Goal: Use online tool/utility

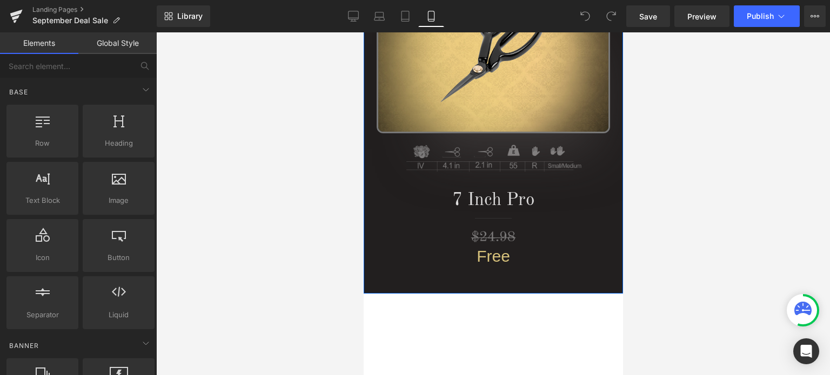
scroll to position [270, 0]
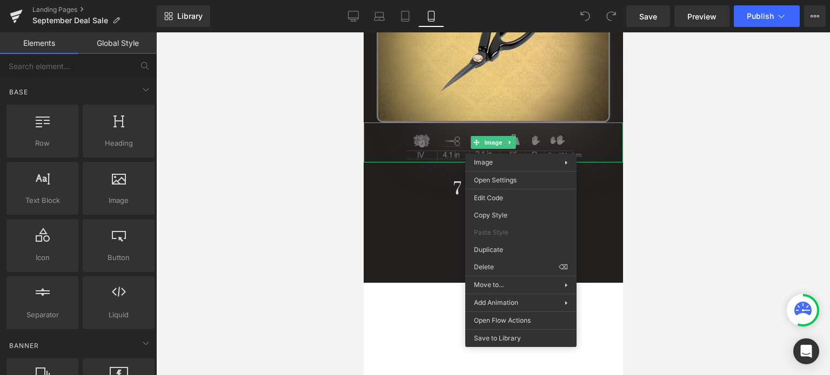
click at [741, 227] on div at bounding box center [493, 203] width 674 height 343
click at [701, 227] on div at bounding box center [493, 203] width 674 height 343
click at [326, 247] on div at bounding box center [493, 203] width 674 height 343
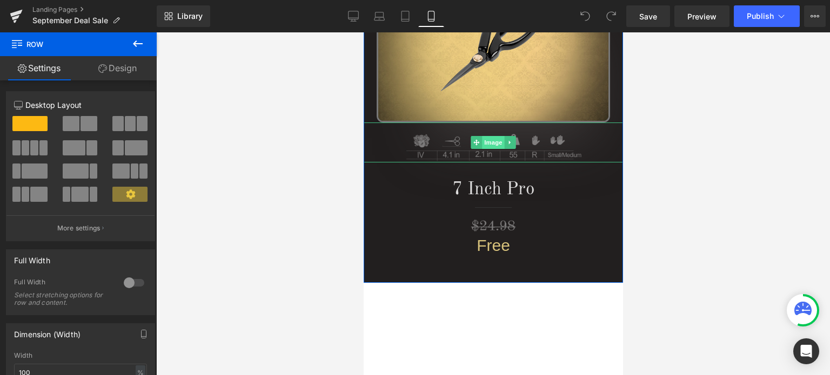
click at [486, 143] on span "Image" at bounding box center [492, 142] width 23 height 13
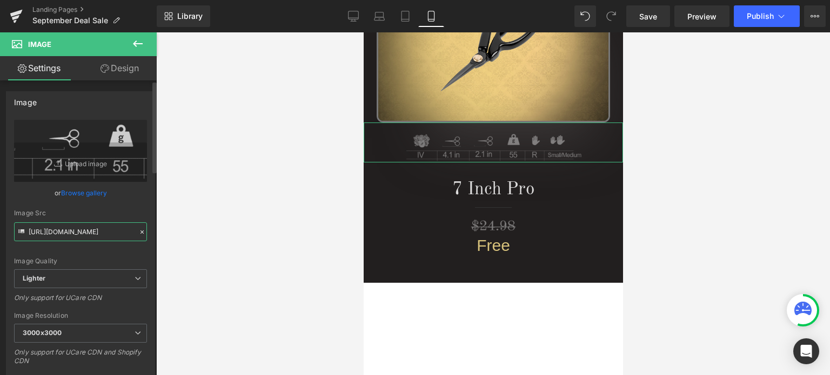
click at [72, 225] on input "[URL][DOMAIN_NAME]" at bounding box center [80, 232] width 133 height 19
click at [140, 261] on div "Image Quality" at bounding box center [80, 262] width 133 height 8
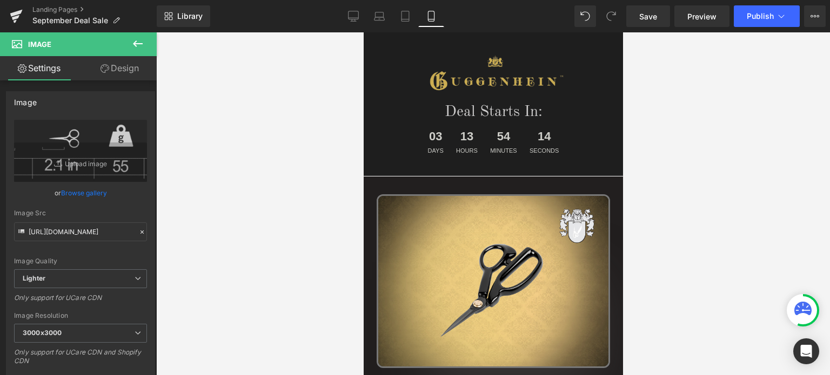
scroll to position [0, 0]
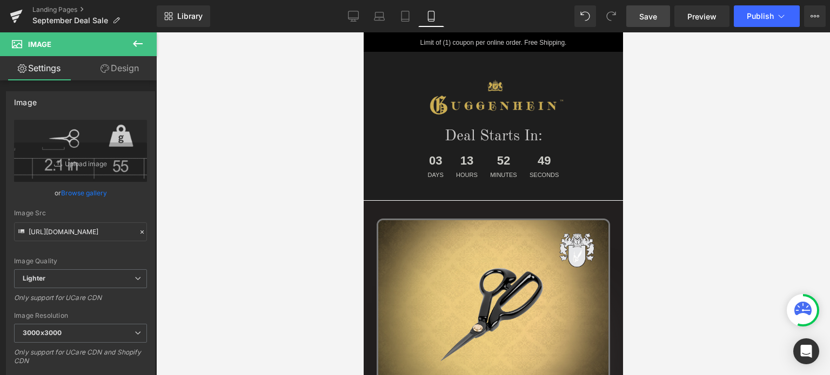
click at [648, 16] on span "Save" at bounding box center [648, 16] width 18 height 11
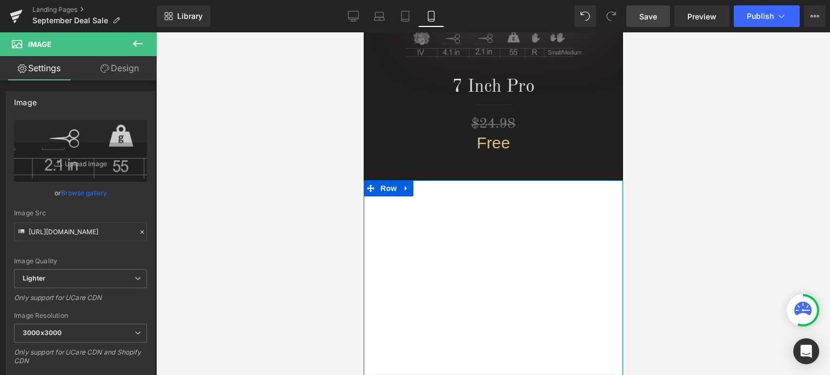
scroll to position [216, 0]
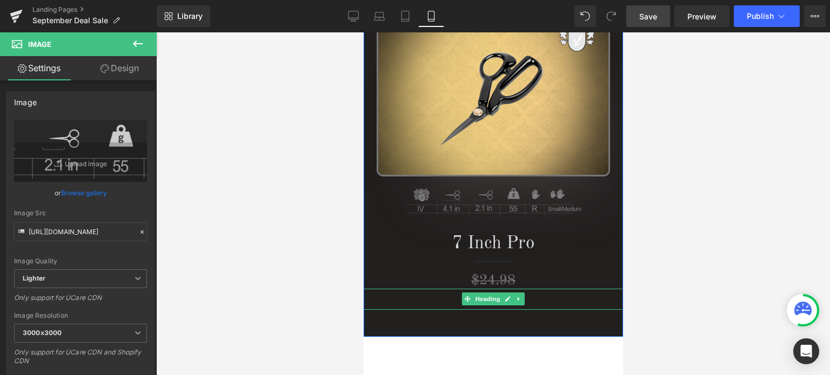
click at [529, 297] on h1 "Free" at bounding box center [492, 299] width 259 height 21
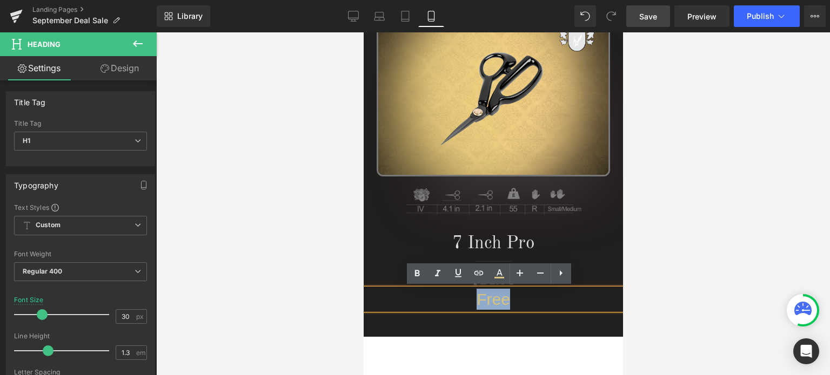
drag, startPoint x: 521, startPoint y: 299, endPoint x: 468, endPoint y: 302, distance: 53.1
click at [468, 302] on h1 "Free" at bounding box center [492, 299] width 259 height 21
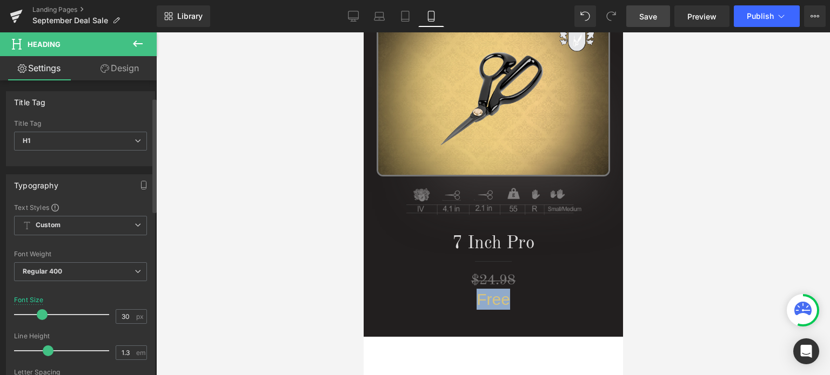
scroll to position [270, 0]
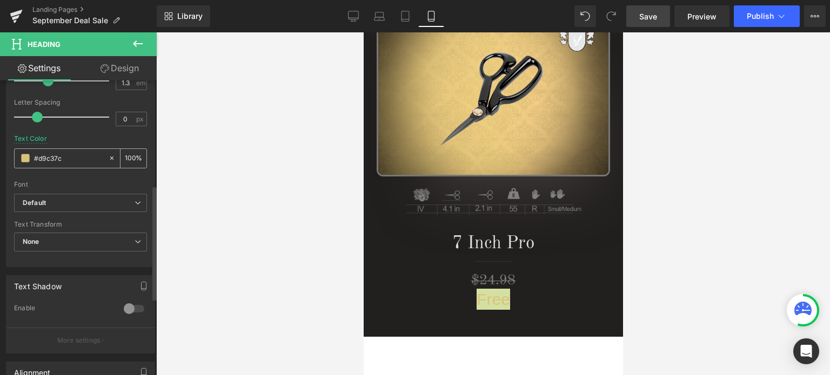
click at [26, 157] on span at bounding box center [25, 158] width 9 height 9
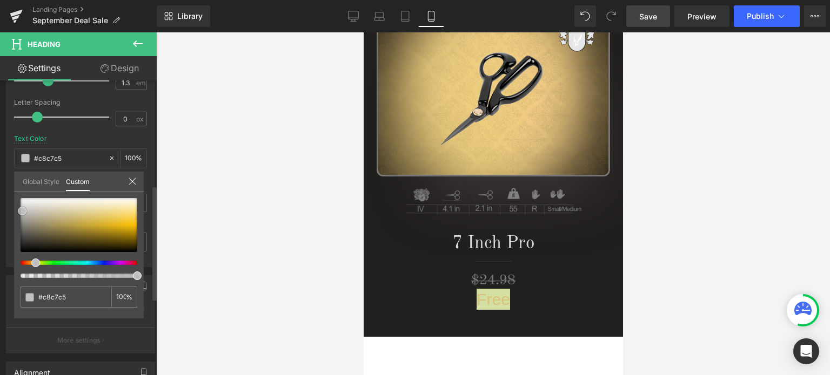
type input "#c8c7c5"
type input "#c2c1c1"
type input "#c9c9c9"
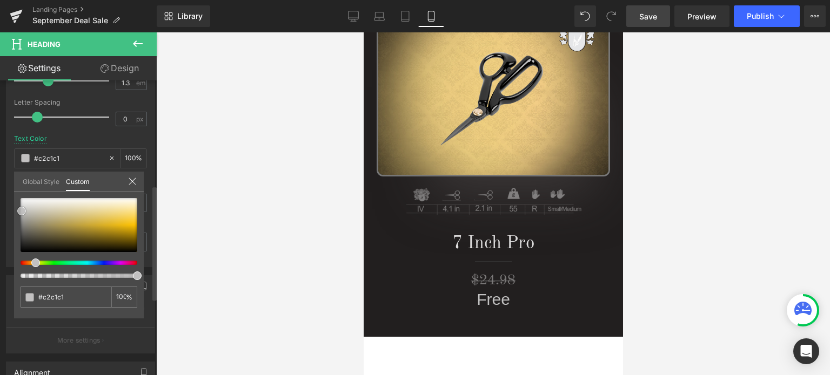
type input "#c9c9c9"
type input "#c9c9c8"
click at [22, 210] on div at bounding box center [79, 225] width 117 height 54
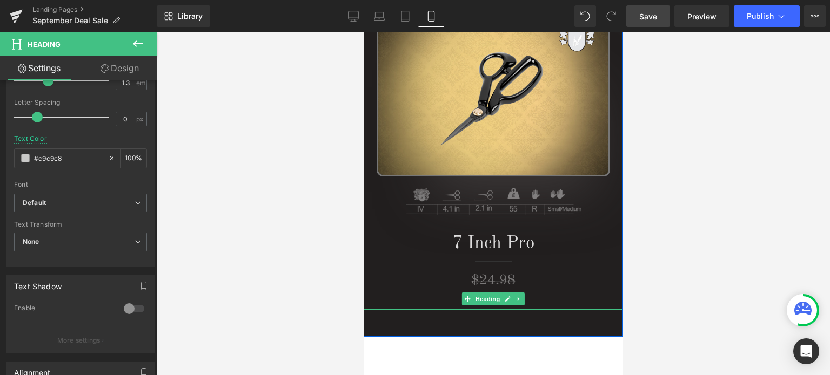
click at [527, 302] on h1 "Free" at bounding box center [492, 299] width 259 height 21
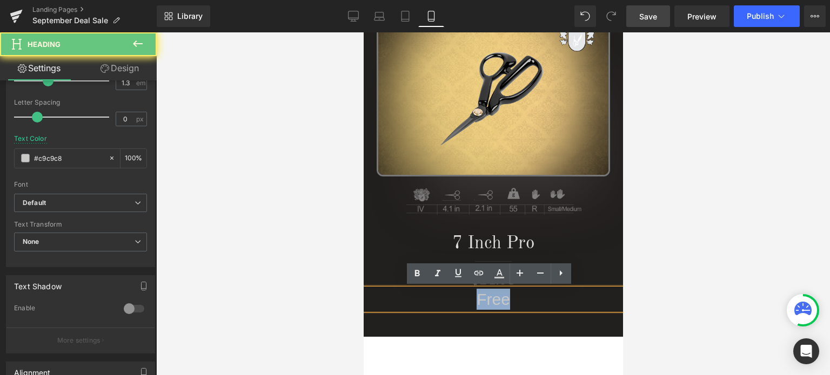
drag, startPoint x: 527, startPoint y: 300, endPoint x: 453, endPoint y: 302, distance: 73.5
click at [453, 302] on h1 "Free" at bounding box center [492, 299] width 259 height 21
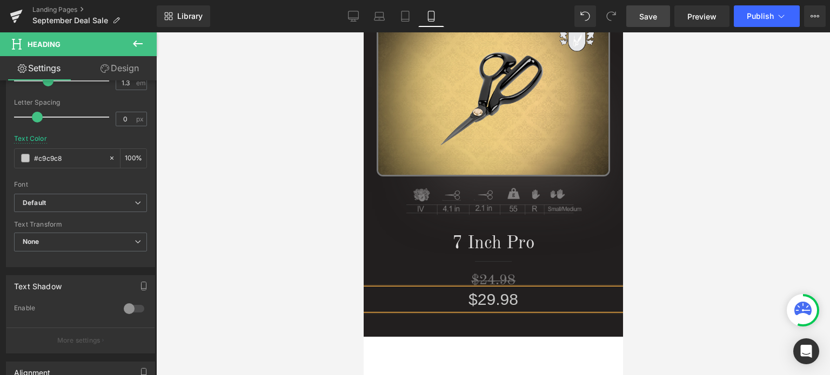
click at [701, 206] on div at bounding box center [493, 203] width 674 height 343
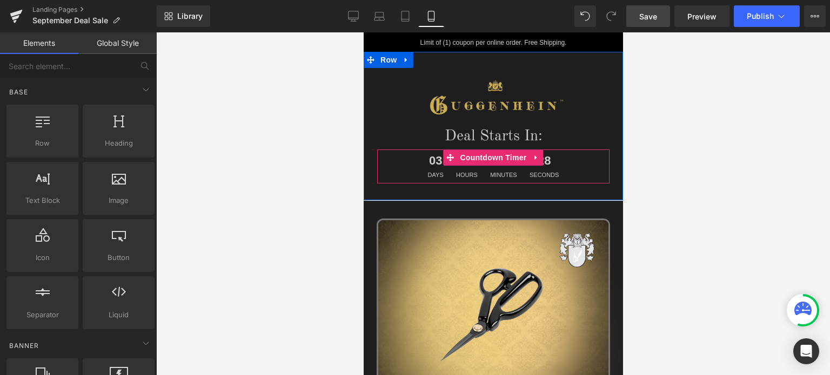
scroll to position [108, 0]
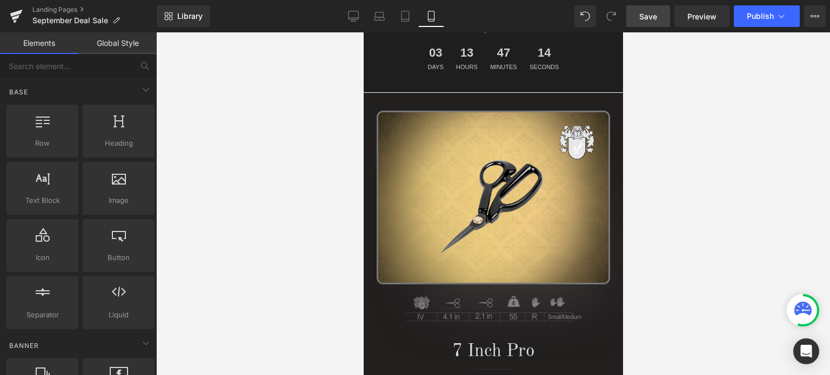
click at [647, 17] on span "Save" at bounding box center [648, 16] width 18 height 11
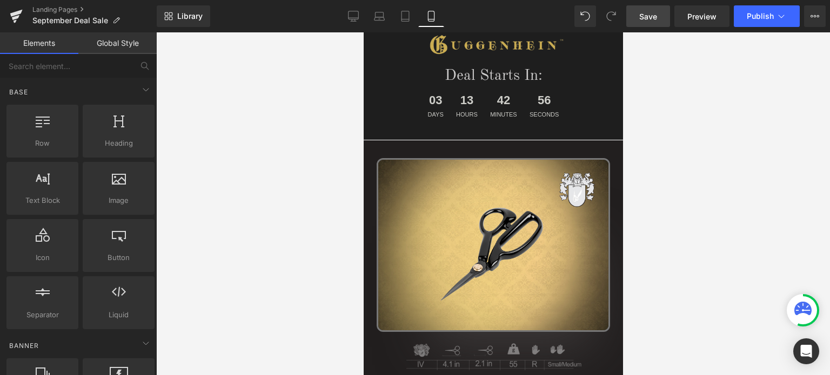
scroll to position [50, 0]
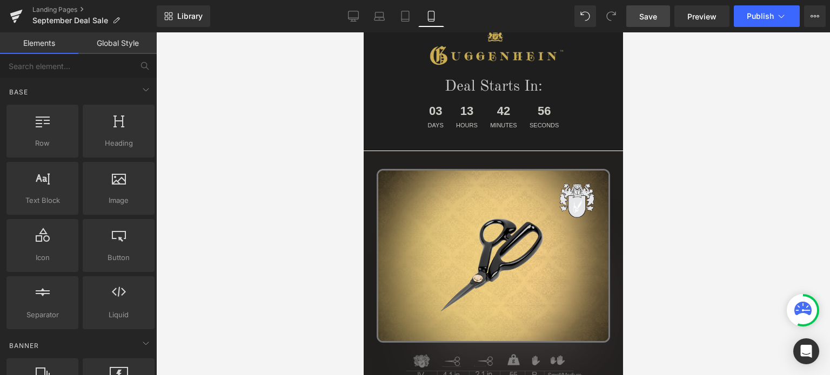
drag, startPoint x: 616, startPoint y: 59, endPoint x: 1009, endPoint y: 86, distance: 393.7
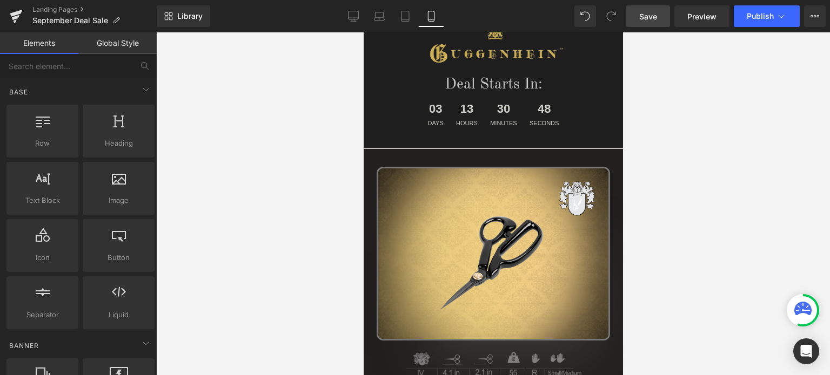
scroll to position [154, 0]
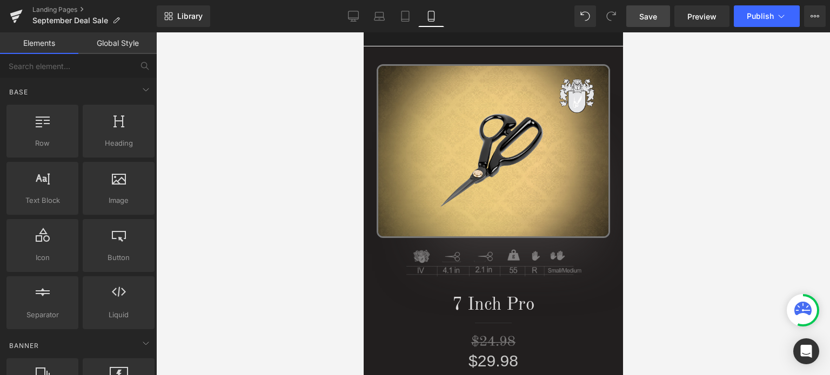
drag, startPoint x: 619, startPoint y: 91, endPoint x: 988, endPoint y: 105, distance: 369.2
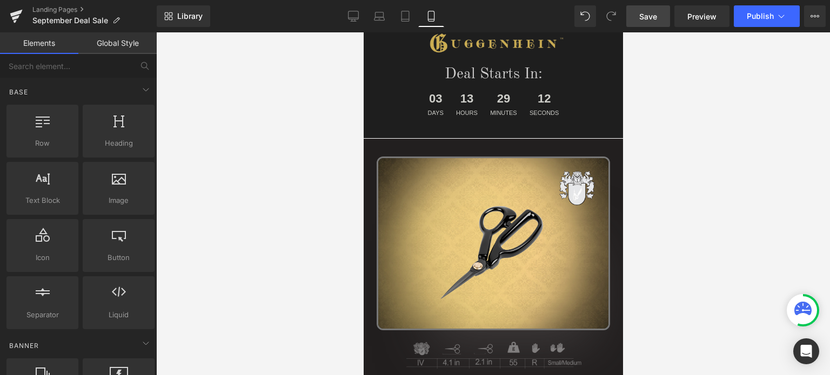
scroll to position [0, 0]
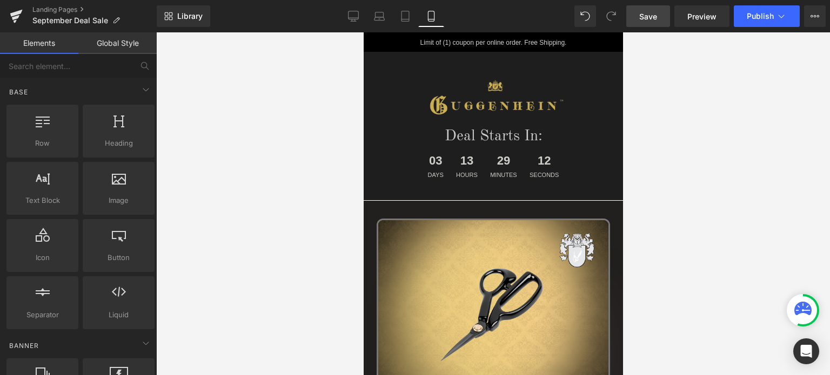
drag, startPoint x: 618, startPoint y: 84, endPoint x: 1005, endPoint y: 84, distance: 386.8
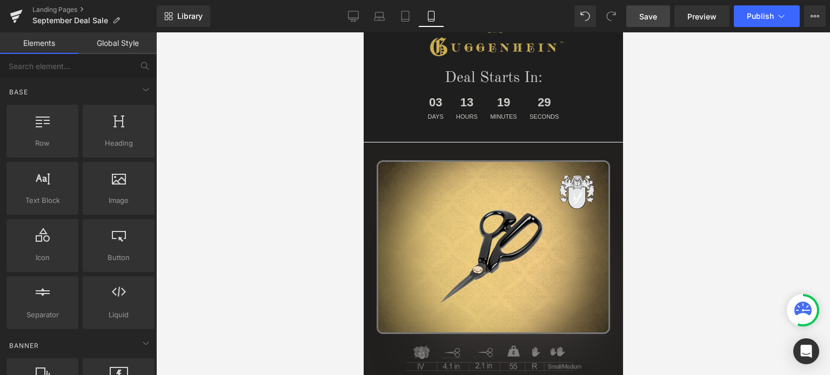
scroll to position [226, 0]
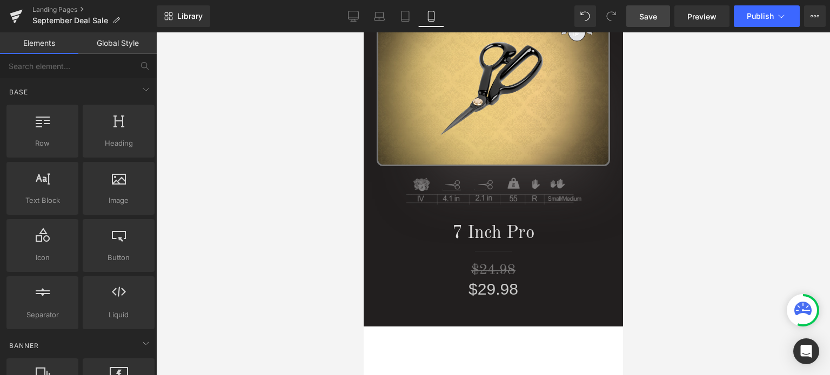
drag, startPoint x: 618, startPoint y: 62, endPoint x: 1012, endPoint y: 112, distance: 397.0
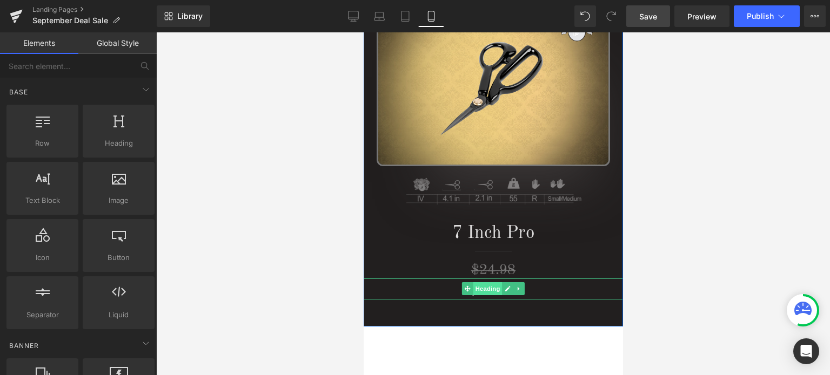
click at [490, 288] on span "Heading" at bounding box center [487, 289] width 29 height 13
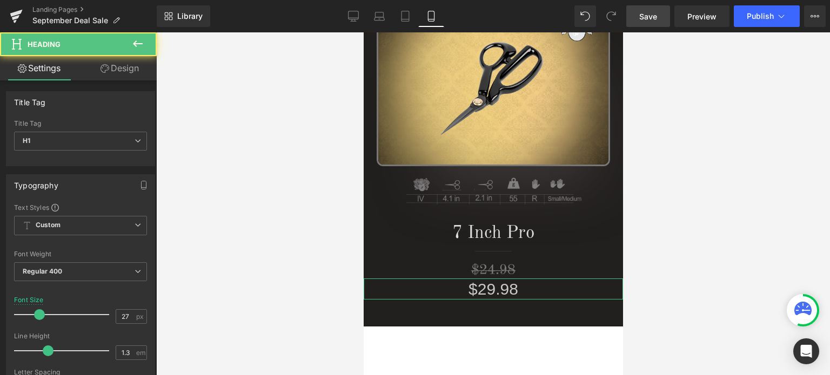
click at [38, 311] on span at bounding box center [39, 315] width 11 height 11
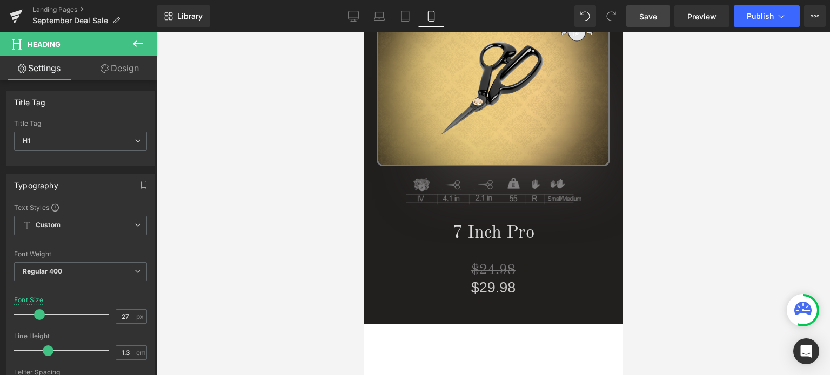
click at [654, 16] on span "Save" at bounding box center [648, 16] width 18 height 11
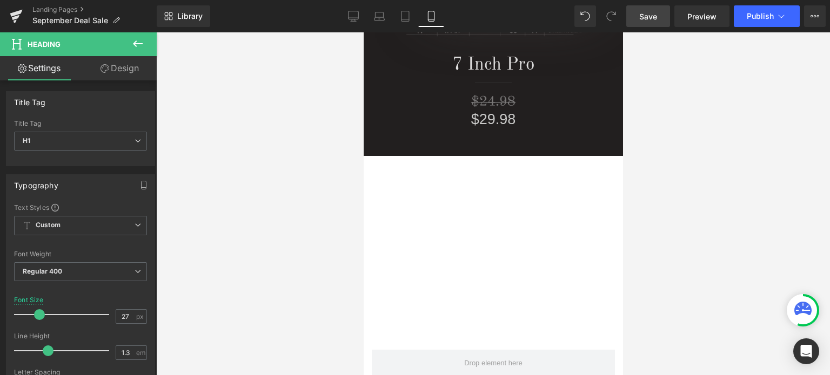
scroll to position [1026, 0]
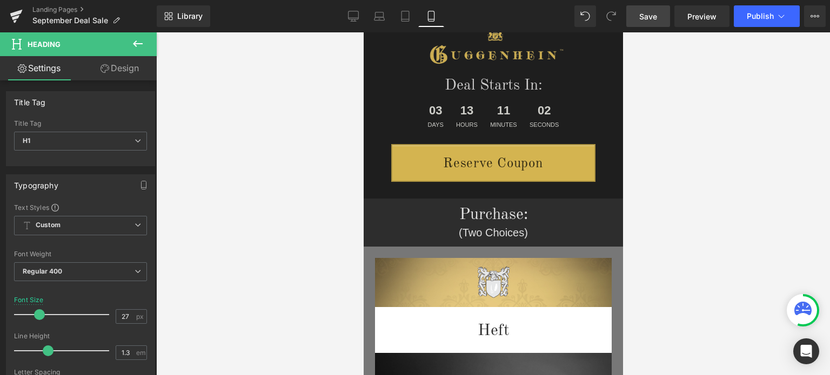
click at [805, 264] on div at bounding box center [493, 203] width 674 height 343
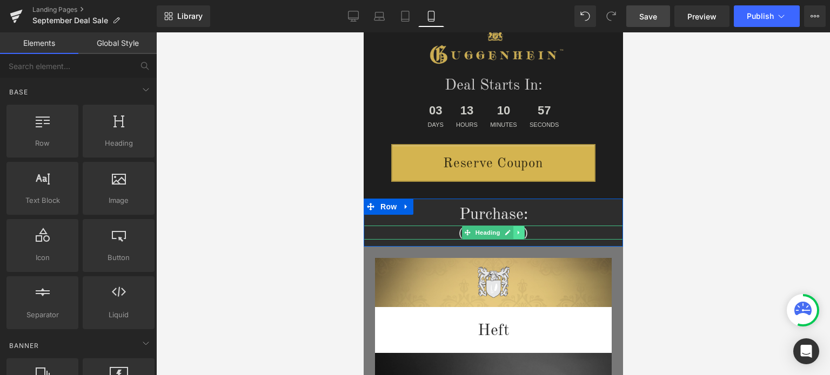
click at [515, 231] on icon at bounding box center [518, 233] width 6 height 6
click at [510, 232] on icon at bounding box center [513, 233] width 6 height 6
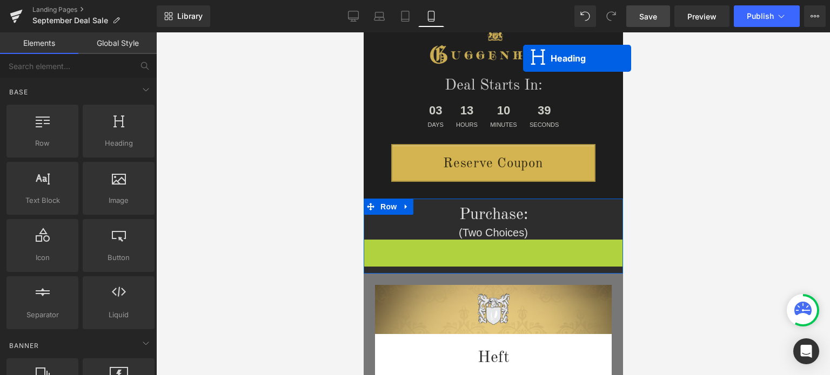
drag, startPoint x: 462, startPoint y: 245, endPoint x: 512, endPoint y: 162, distance: 96.7
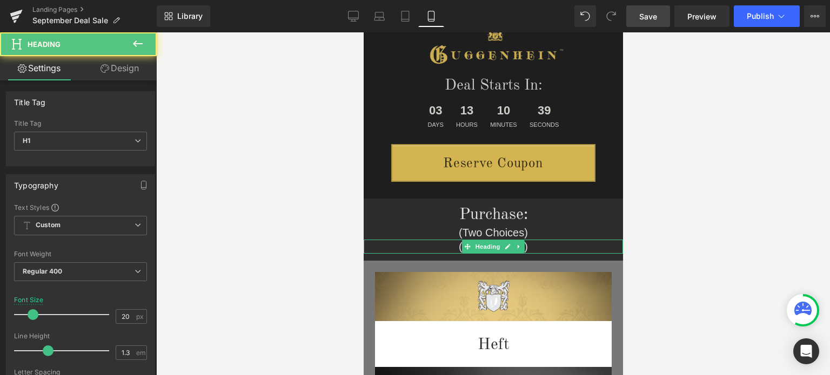
click at [654, 16] on span "Save" at bounding box center [648, 16] width 18 height 11
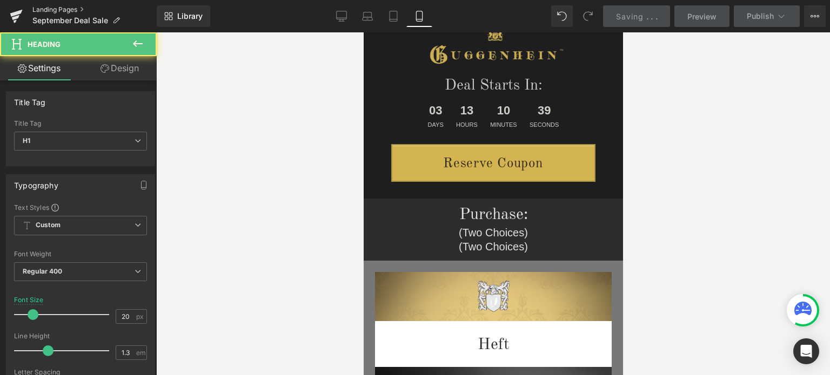
click at [59, 9] on link "Landing Pages" at bounding box center [94, 9] width 124 height 9
